Goal: Information Seeking & Learning: Check status

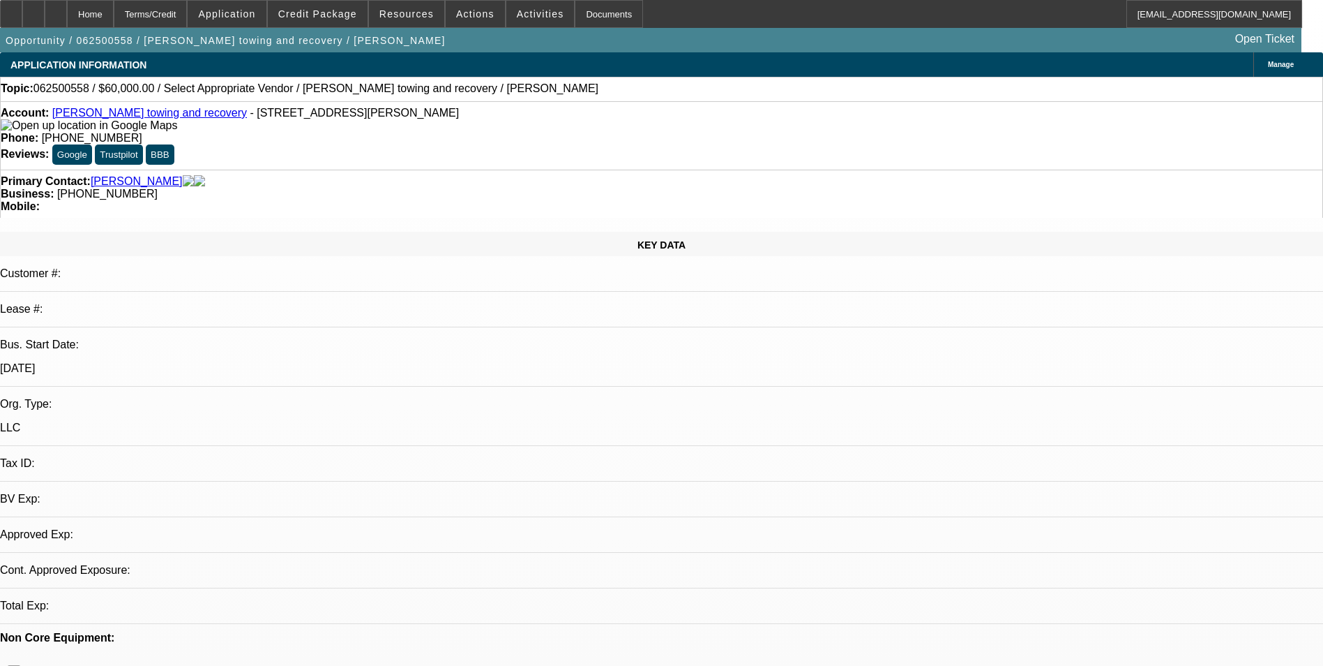
select select "0"
select select "2"
select select "0.1"
select select "1"
select select "2"
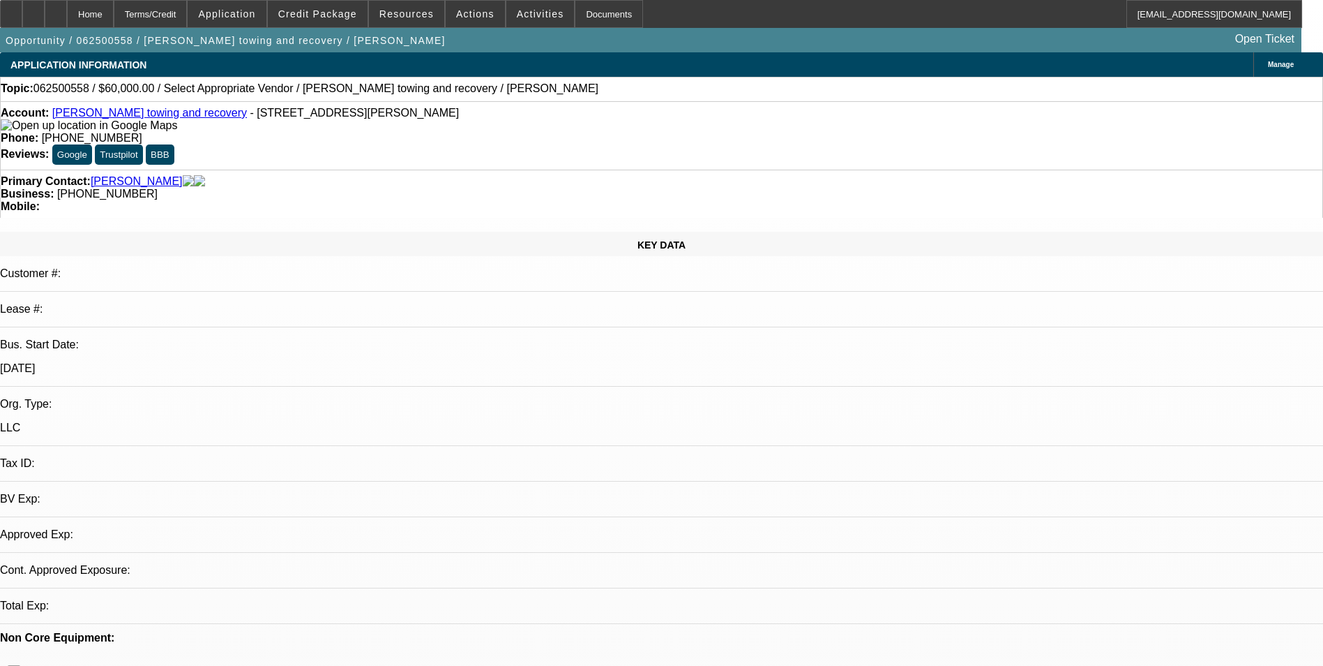
select select "4"
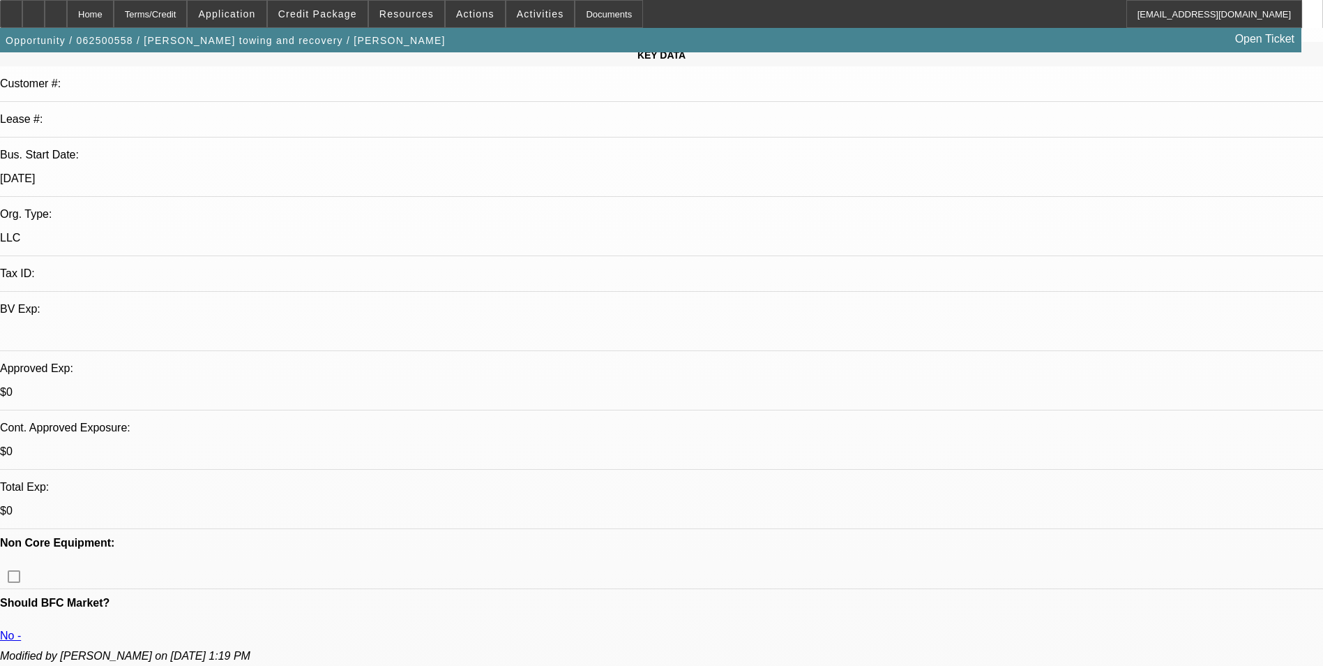
scroll to position [419, 0]
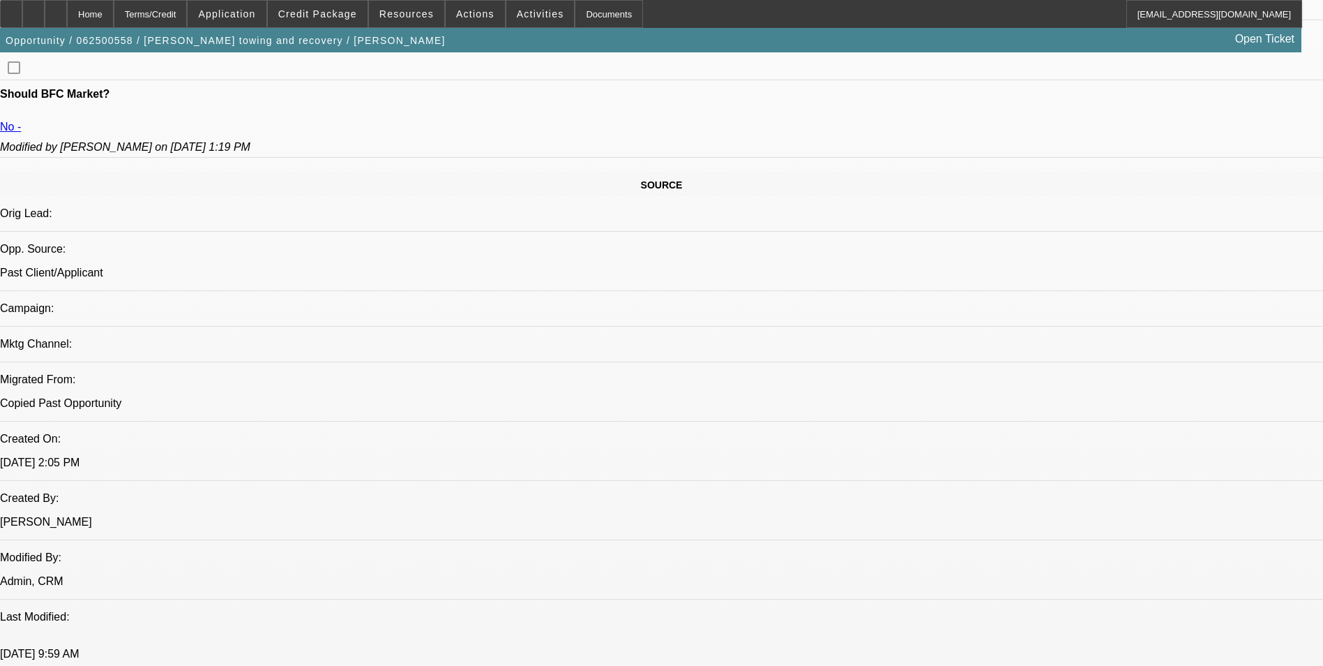
scroll to position [698, 0]
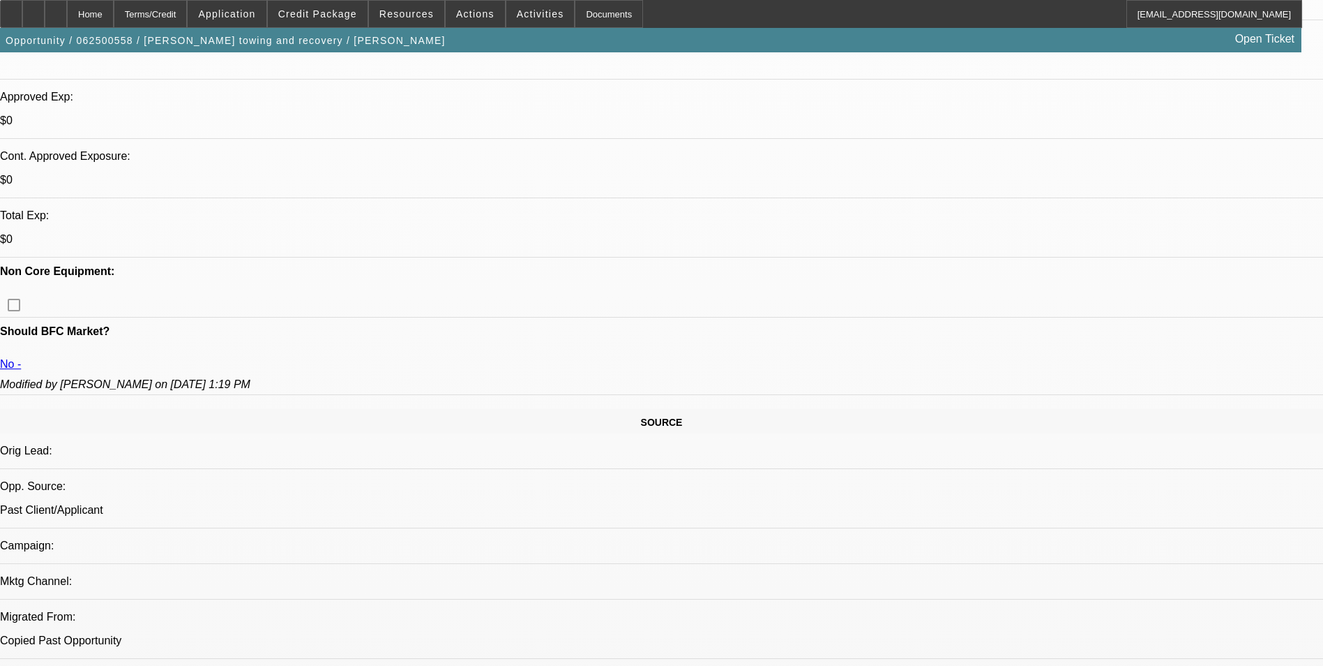
scroll to position [558, 0]
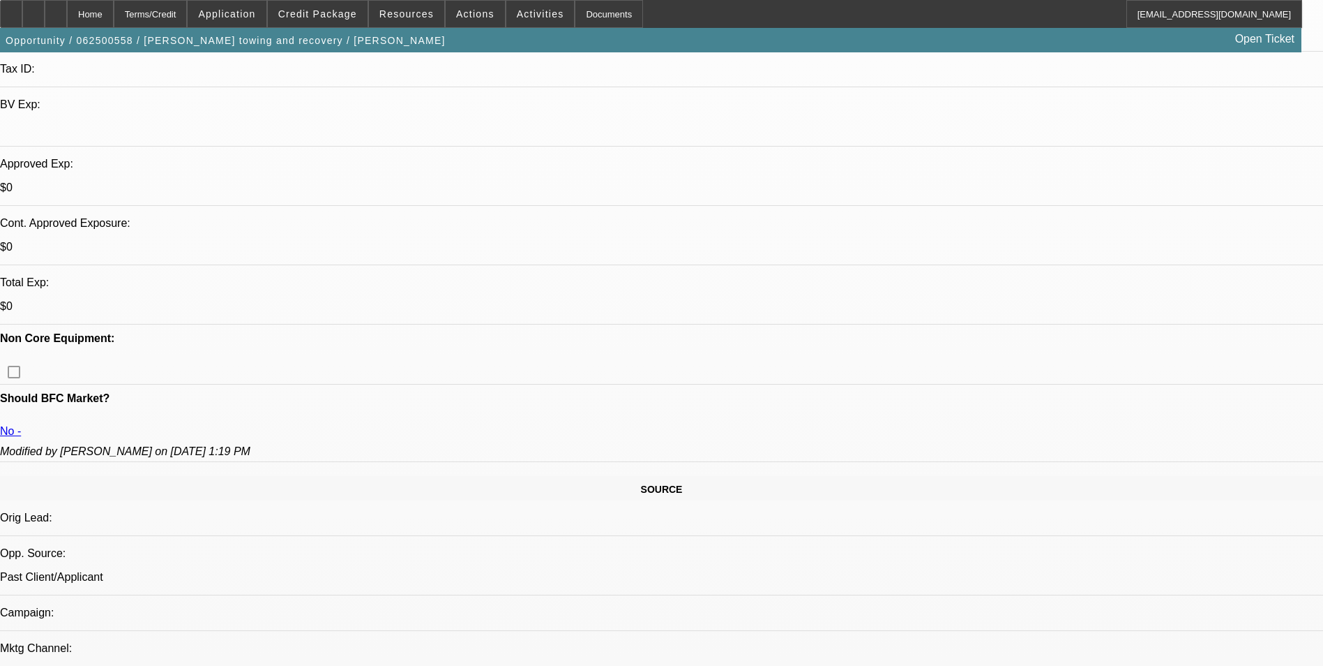
scroll to position [140, 0]
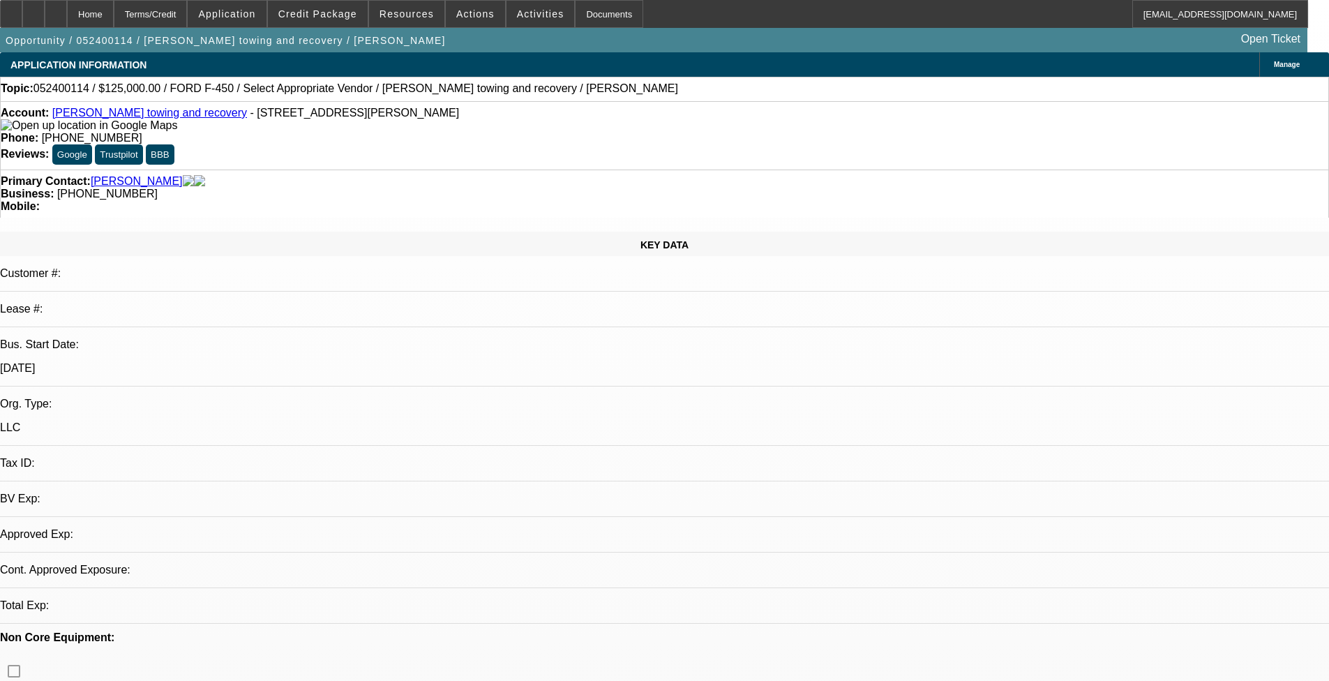
select select "0"
select select "2"
select select "0.1"
select select "1"
select select "2"
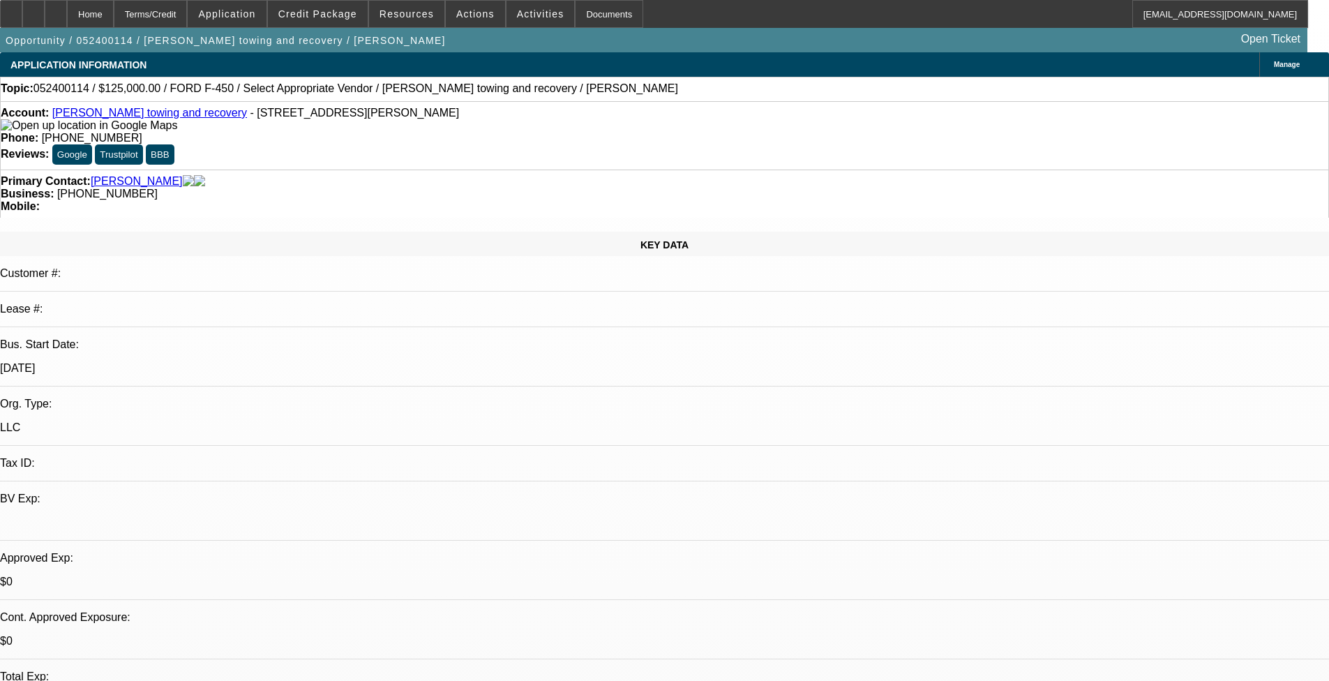
select select "4"
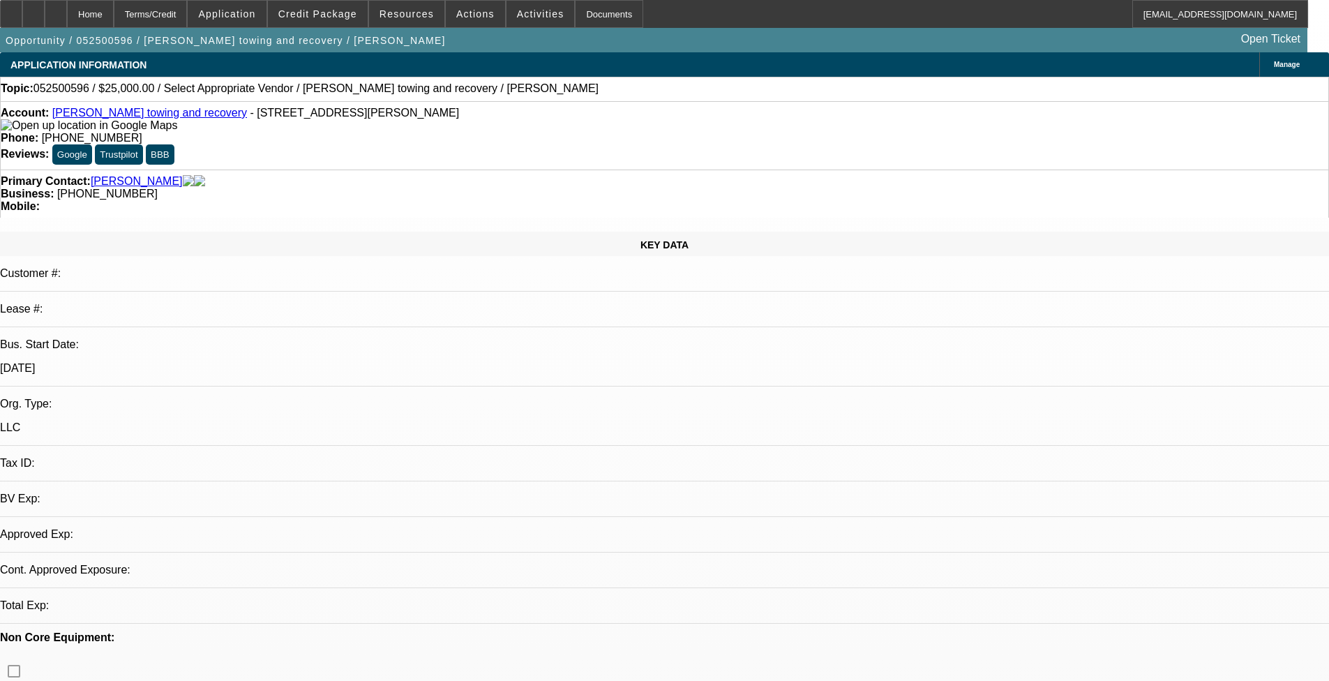
select select "0"
select select "2"
select select "0.1"
select select "1"
select select "2"
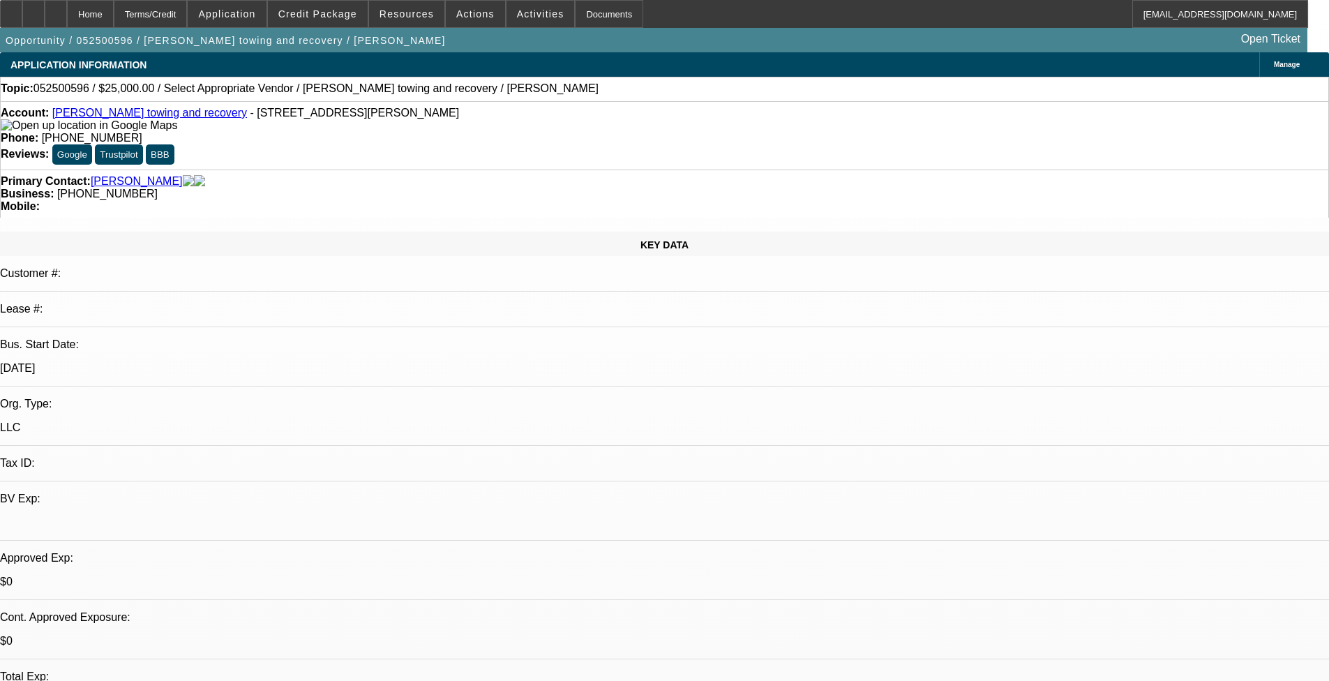
select select "4"
